Goal: Navigation & Orientation: Find specific page/section

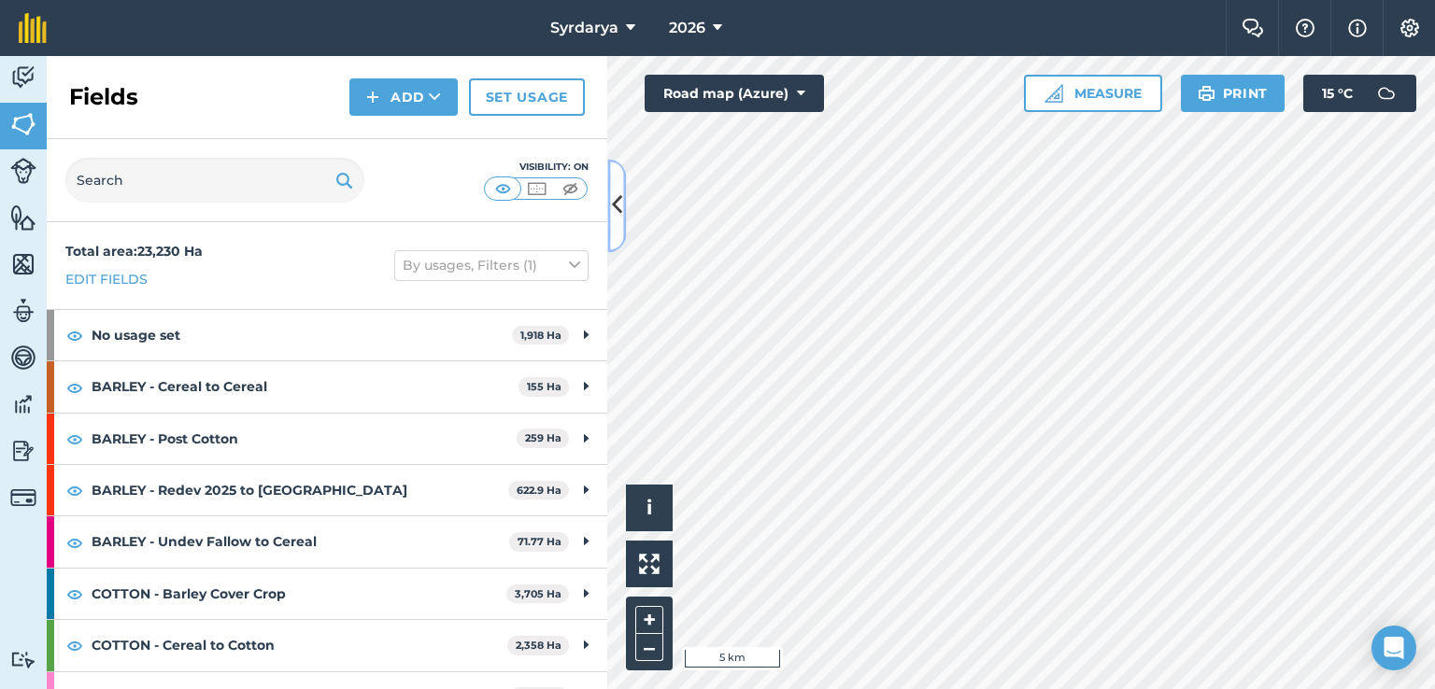
click at [616, 201] on icon at bounding box center [617, 206] width 10 height 33
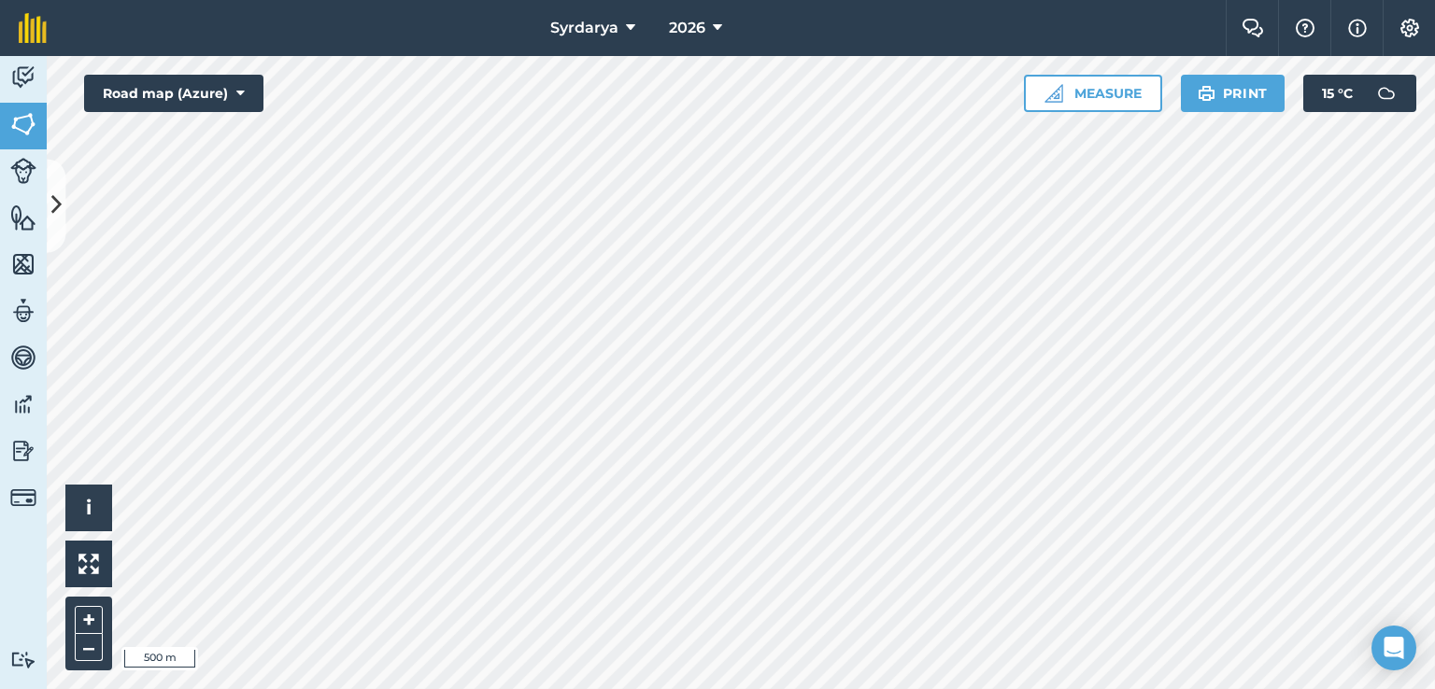
click at [538, 688] on html "Syrdarya 2026 Farm Chat Help Info Settings Syrdarya - 2026 Reproduced with the …" at bounding box center [717, 344] width 1435 height 689
click at [56, 202] on icon at bounding box center [56, 206] width 10 height 33
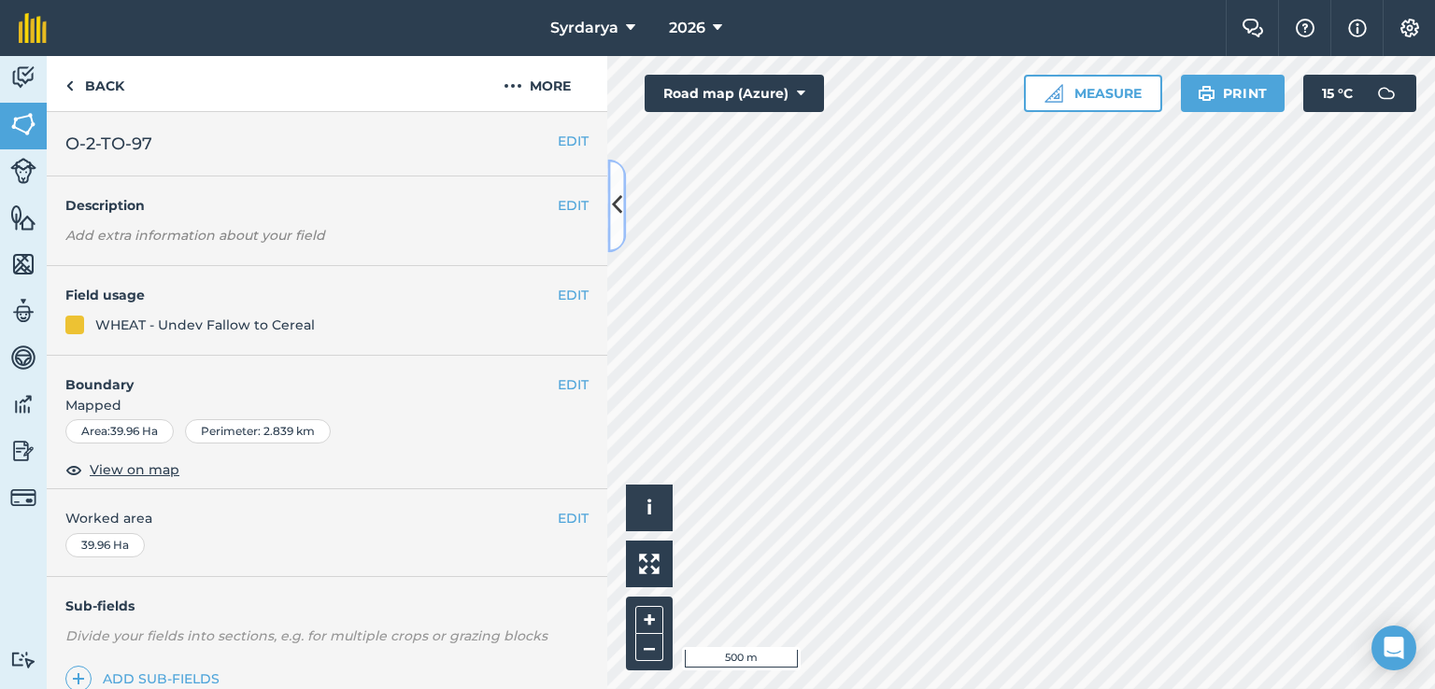
click at [620, 206] on icon at bounding box center [617, 206] width 10 height 33
